Goal: Communication & Community: Participate in discussion

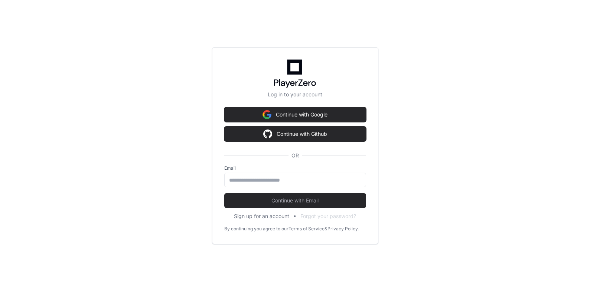
scroll to position [569, 0]
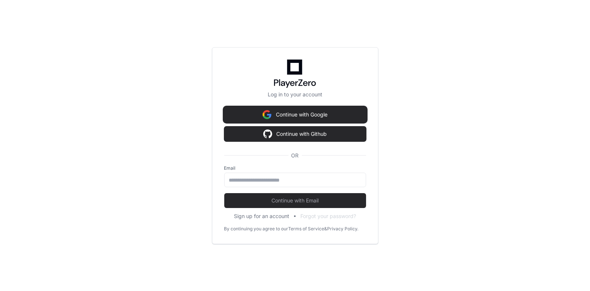
click at [290, 117] on button "Continue with Google" at bounding box center [295, 114] width 142 height 15
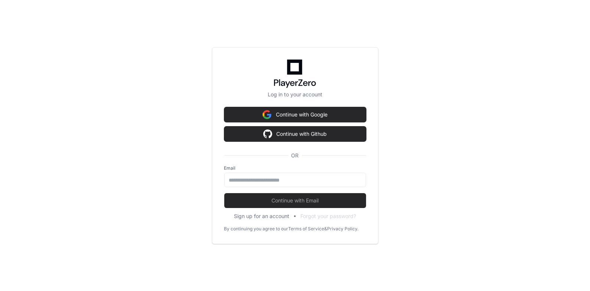
scroll to position [85, 0]
click at [246, 179] on input "email" at bounding box center [295, 179] width 132 height 7
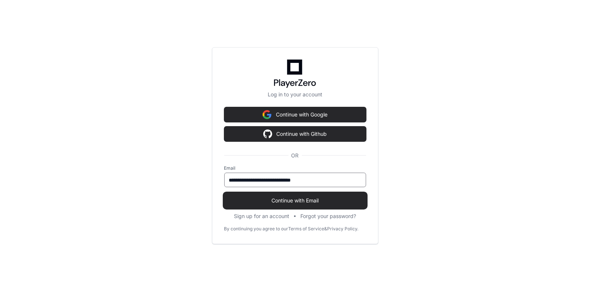
type input "**********"
click at [264, 194] on button "Continue with Email" at bounding box center [295, 200] width 142 height 15
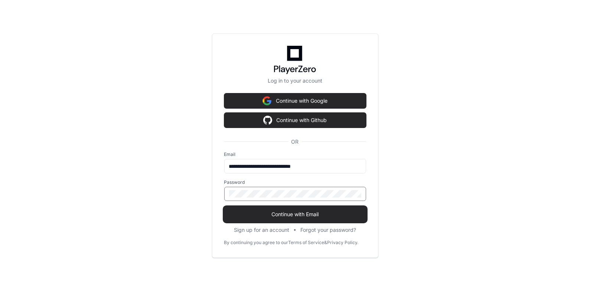
click at [224, 207] on button "Continue with Email" at bounding box center [295, 214] width 142 height 15
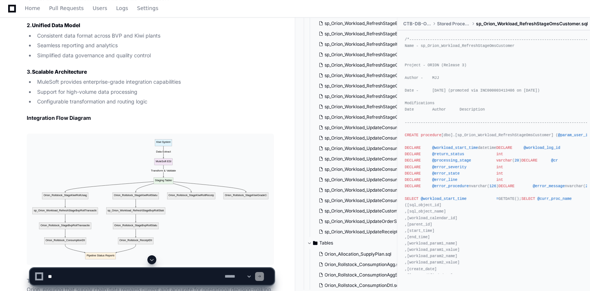
scroll to position [3121, 0]
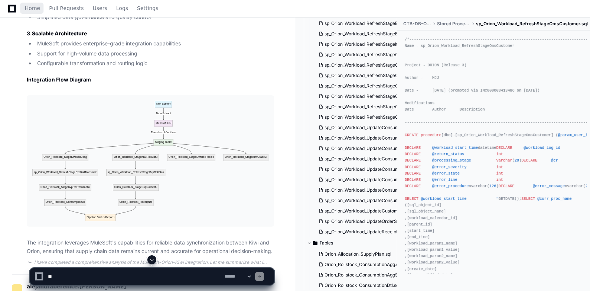
click at [7, 4] on div "Home Pull Requests Users Logs Settings" at bounding box center [83, 8] width 166 height 17
click at [9, 6] on icon at bounding box center [12, 8] width 8 height 8
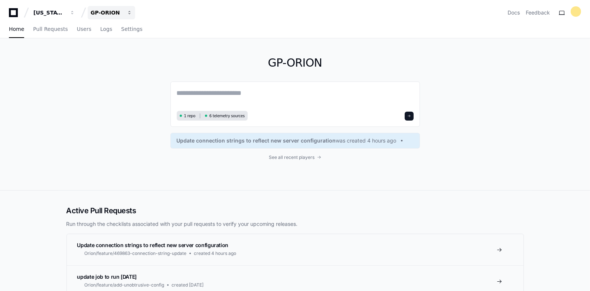
click at [124, 12] on button "GP-ORION" at bounding box center [112, 12] width 48 height 13
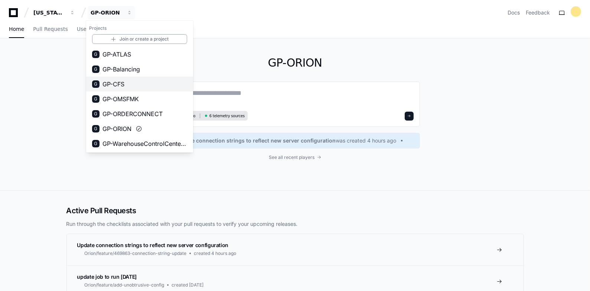
click at [118, 81] on span "GP-CFS" at bounding box center [114, 84] width 22 height 9
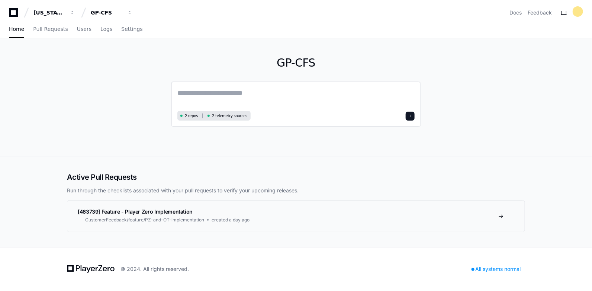
click at [227, 90] on textarea at bounding box center [295, 98] width 237 height 21
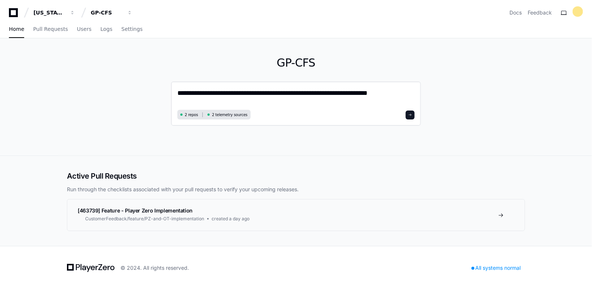
type textarea "**********"
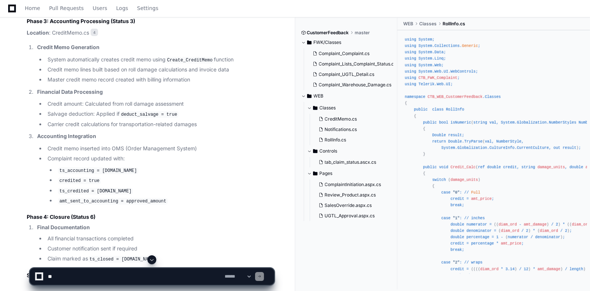
scroll to position [812, 0]
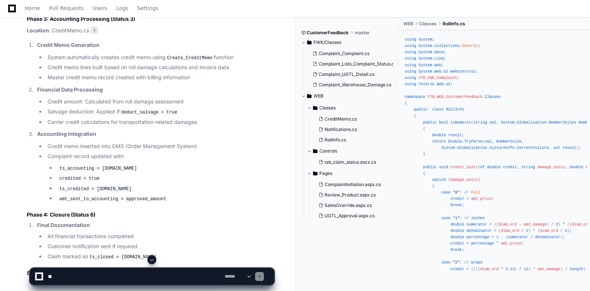
click at [108, 282] on textarea at bounding box center [134, 276] width 177 height 16
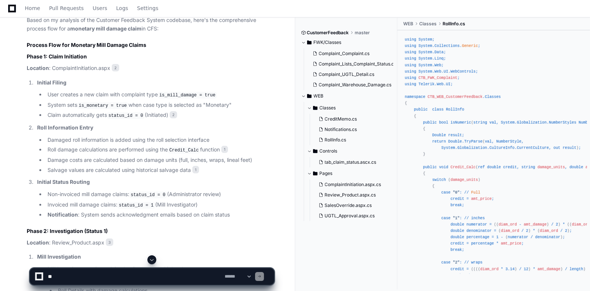
scroll to position [404, 0]
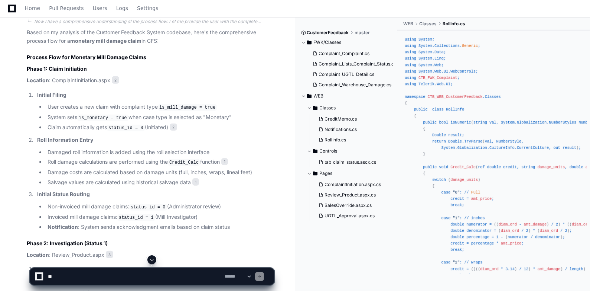
drag, startPoint x: 104, startPoint y: 188, endPoint x: 78, endPoint y: 279, distance: 94.5
click at [78, 279] on textarea at bounding box center [134, 276] width 177 height 16
drag, startPoint x: 81, startPoint y: 276, endPoint x: 32, endPoint y: 278, distance: 49.1
click at [32, 278] on div "**********" at bounding box center [152, 276] width 245 height 17
type textarea "*"
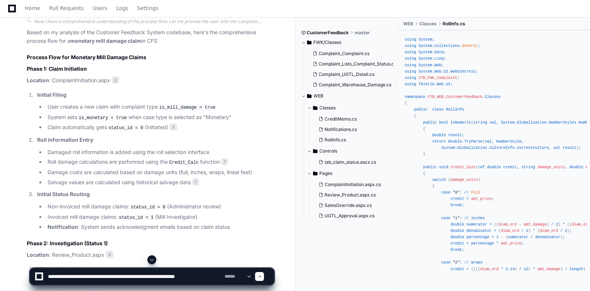
paste textarea "**********"
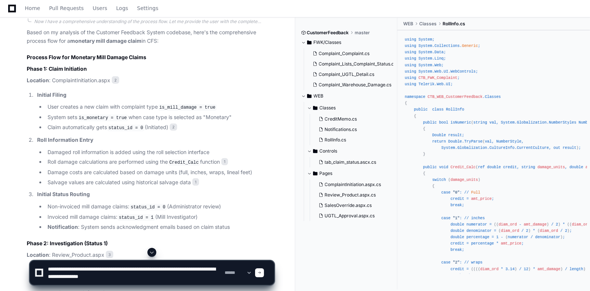
drag, startPoint x: 69, startPoint y: 278, endPoint x: 43, endPoint y: 278, distance: 26.0
click at [43, 278] on div "**********" at bounding box center [152, 272] width 235 height 24
click at [131, 275] on textarea at bounding box center [134, 272] width 177 height 24
type textarea "**********"
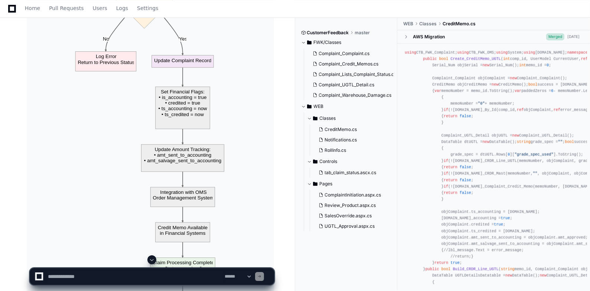
scroll to position [2153, 0]
click at [185, 102] on img at bounding box center [150, 70] width 247 height 563
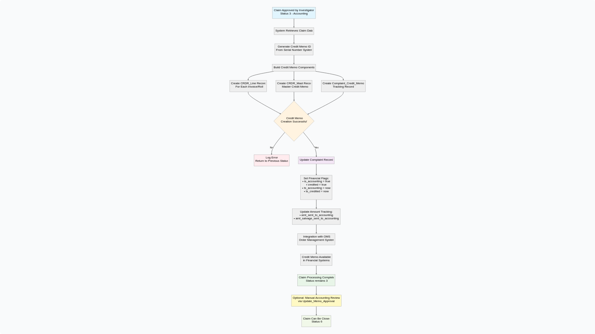
click at [304, 188] on img at bounding box center [297, 167] width 595 height 334
click at [440, 210] on img at bounding box center [297, 167] width 595 height 334
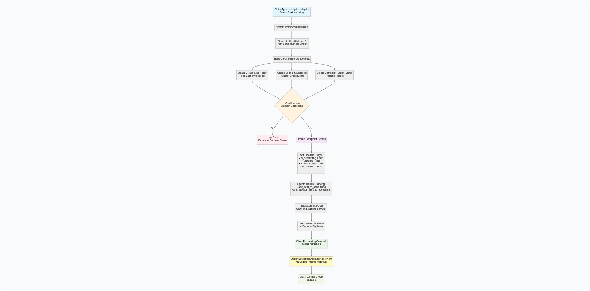
scroll to position [1858, 0]
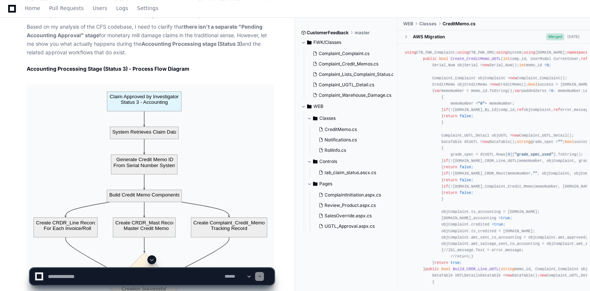
click at [129, 271] on textarea at bounding box center [134, 276] width 177 height 16
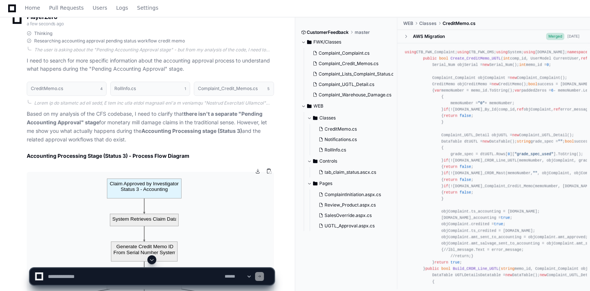
scroll to position [1763, 0]
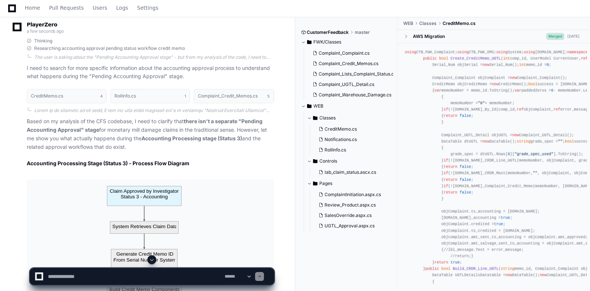
click at [126, 276] on textarea at bounding box center [134, 276] width 177 height 16
drag, startPoint x: 95, startPoint y: 275, endPoint x: 45, endPoint y: 274, distance: 50.5
click at [45, 274] on div "**********" at bounding box center [152, 276] width 235 height 16
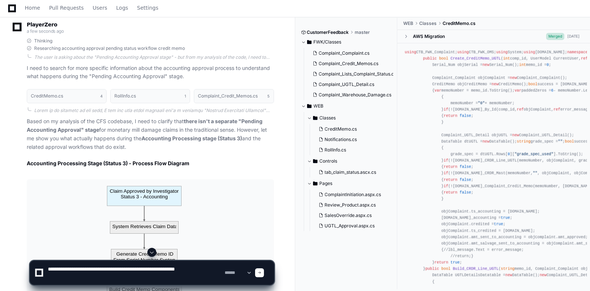
type textarea "**********"
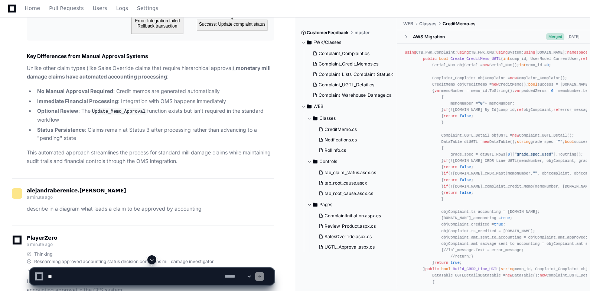
scroll to position [3576, 0]
click at [75, 276] on textarea at bounding box center [134, 276] width 177 height 16
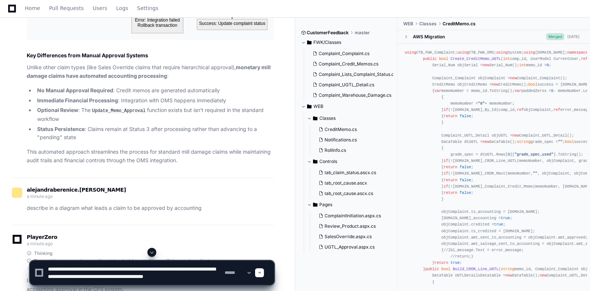
scroll to position [2, 0]
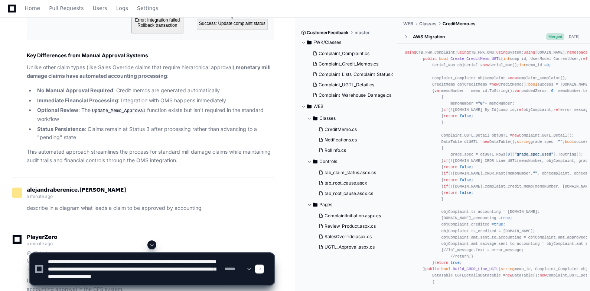
type textarea "**********"
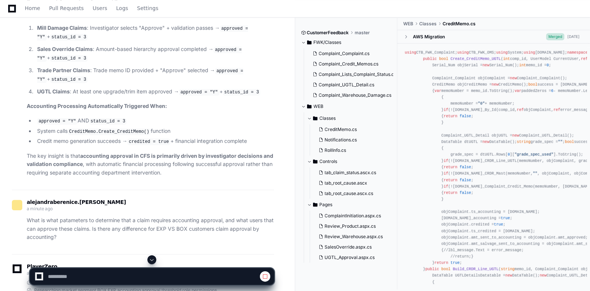
scroll to position [6305, 0]
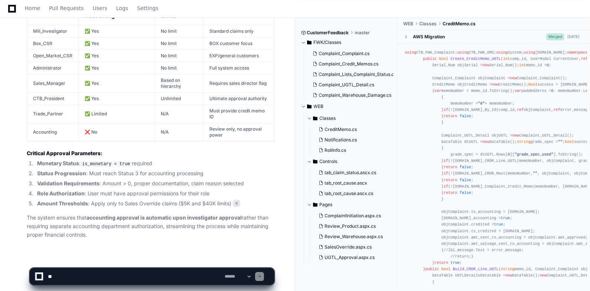
scroll to position [9001, 0]
click at [66, 275] on textarea at bounding box center [134, 276] width 177 height 16
paste textarea "**********"
type textarea "**********"
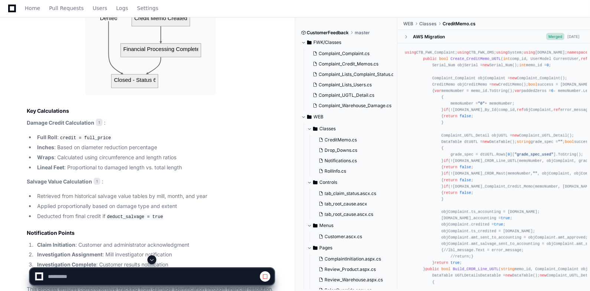
scroll to position [1424, 0]
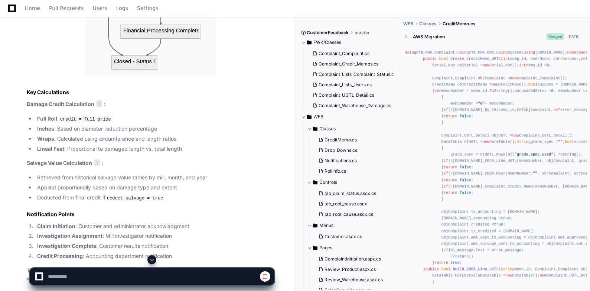
click at [154, 258] on span at bounding box center [152, 259] width 6 height 6
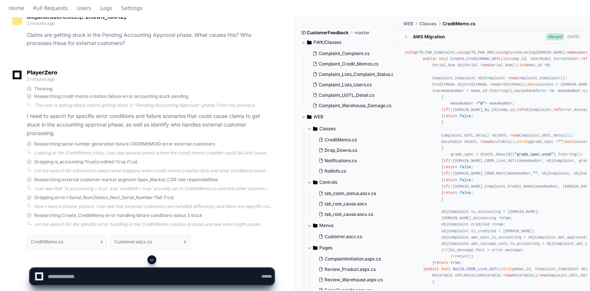
scroll to position [0, 0]
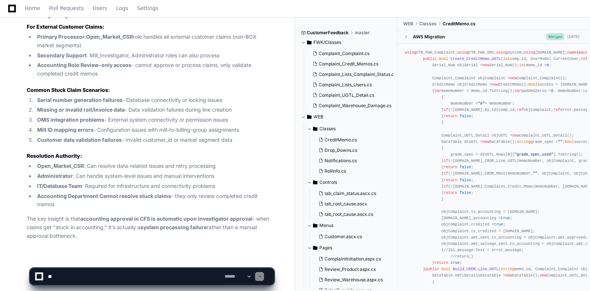
scroll to position [10778, 0]
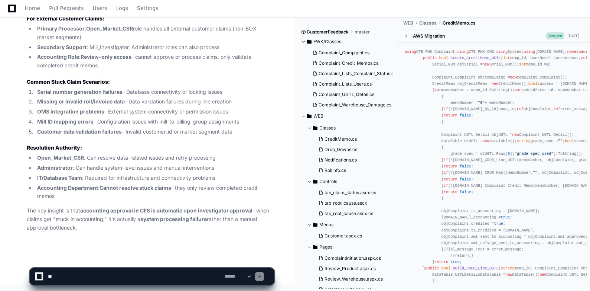
click at [51, 219] on p "The key insight is that accounting approval in CFS is automatic upon investigat…" at bounding box center [150, 218] width 247 height 25
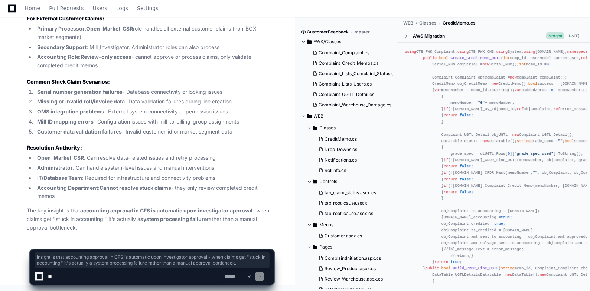
drag, startPoint x: 80, startPoint y: 225, endPoint x: 46, endPoint y: 212, distance: 36.7
click at [46, 212] on p "The key insight is that accounting approval in CFS is automatic upon investigat…" at bounding box center [150, 218] width 247 height 25
drag, startPoint x: 46, startPoint y: 212, endPoint x: 113, endPoint y: 179, distance: 74.6
click at [113, 179] on li "IT/Database Team : Required for infrastructure and connectivity problems" at bounding box center [154, 178] width 239 height 9
drag, startPoint x: 84, startPoint y: 213, endPoint x: 101, endPoint y: 224, distance: 20.9
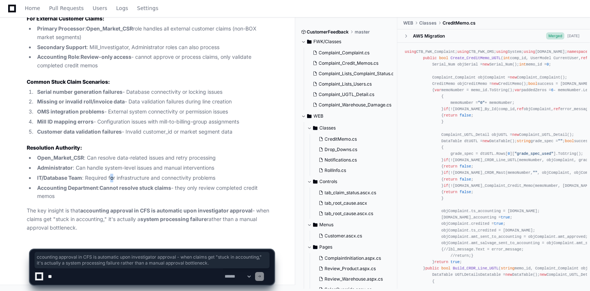
click at [101, 224] on p "The key insight is that accounting approval in CFS is automatic upon investigat…" at bounding box center [150, 218] width 247 height 25
copy p "ccounting approval in CFS is automatic upon investigator approval - when claims…"
